Goal: Navigation & Orientation: Find specific page/section

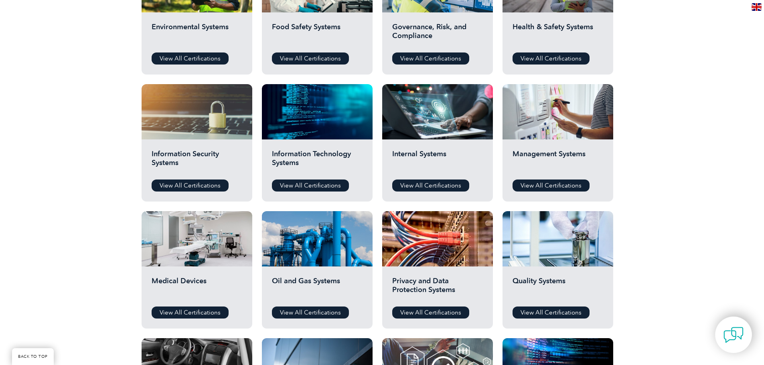
scroll to position [361, 0]
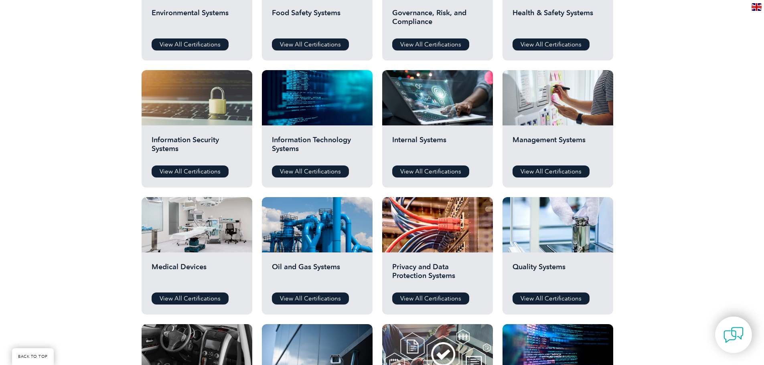
drag, startPoint x: 549, startPoint y: 165, endPoint x: 644, endPoint y: 139, distance: 99.1
click at [644, 139] on div "Before You Apply For a Certification Download the “Certification Requirements” …" at bounding box center [382, 155] width 764 height 641
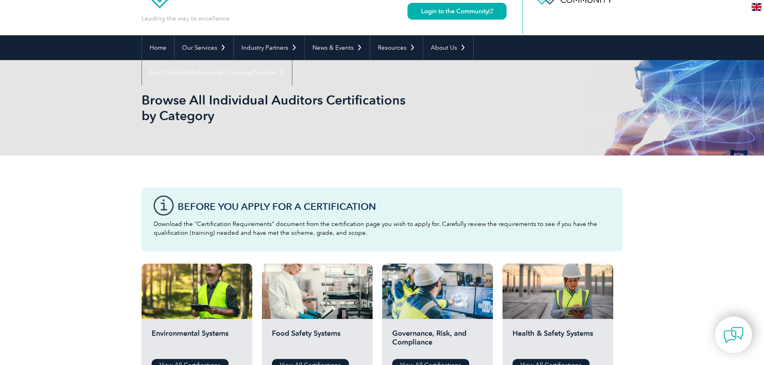
scroll to position [0, 0]
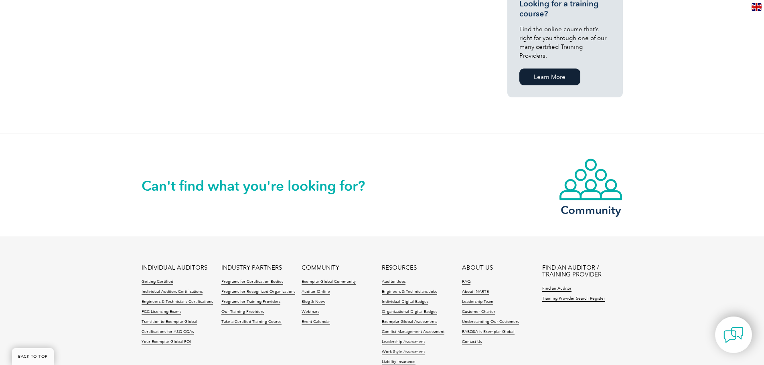
scroll to position [647, 0]
